Goal: Navigation & Orientation: Find specific page/section

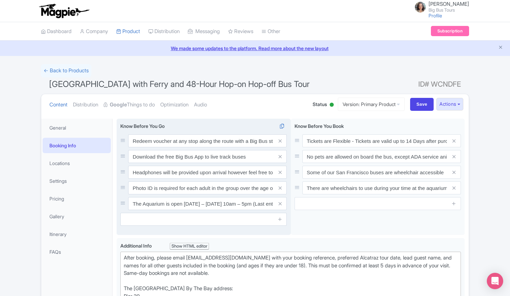
drag, startPoint x: 57, startPoint y: 30, endPoint x: 260, endPoint y: 125, distance: 224.2
click at [57, 30] on link "Dashboard" at bounding box center [56, 31] width 31 height 19
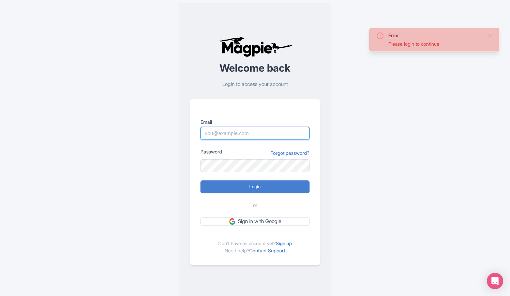
click at [270, 130] on input "Email" at bounding box center [254, 133] width 109 height 13
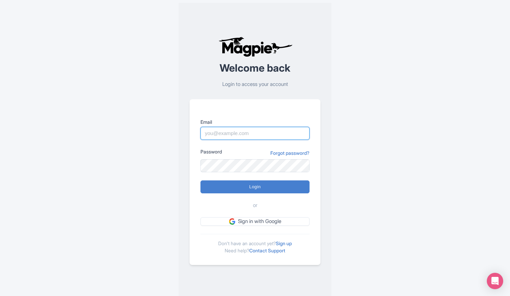
type input "[EMAIL_ADDRESS][DOMAIN_NAME]"
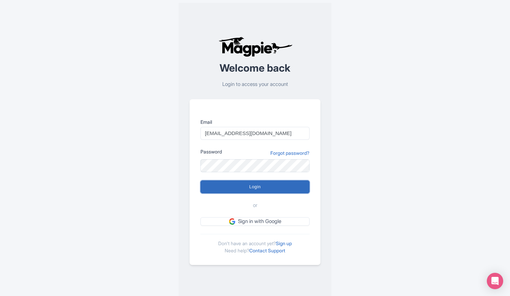
click at [264, 183] on input "Login" at bounding box center [254, 186] width 109 height 13
type input "Logging in..."
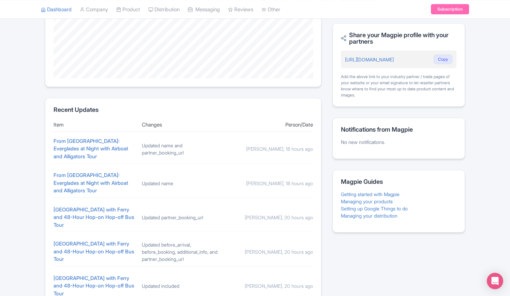
scroll to position [233, 0]
